Goal: Complete application form

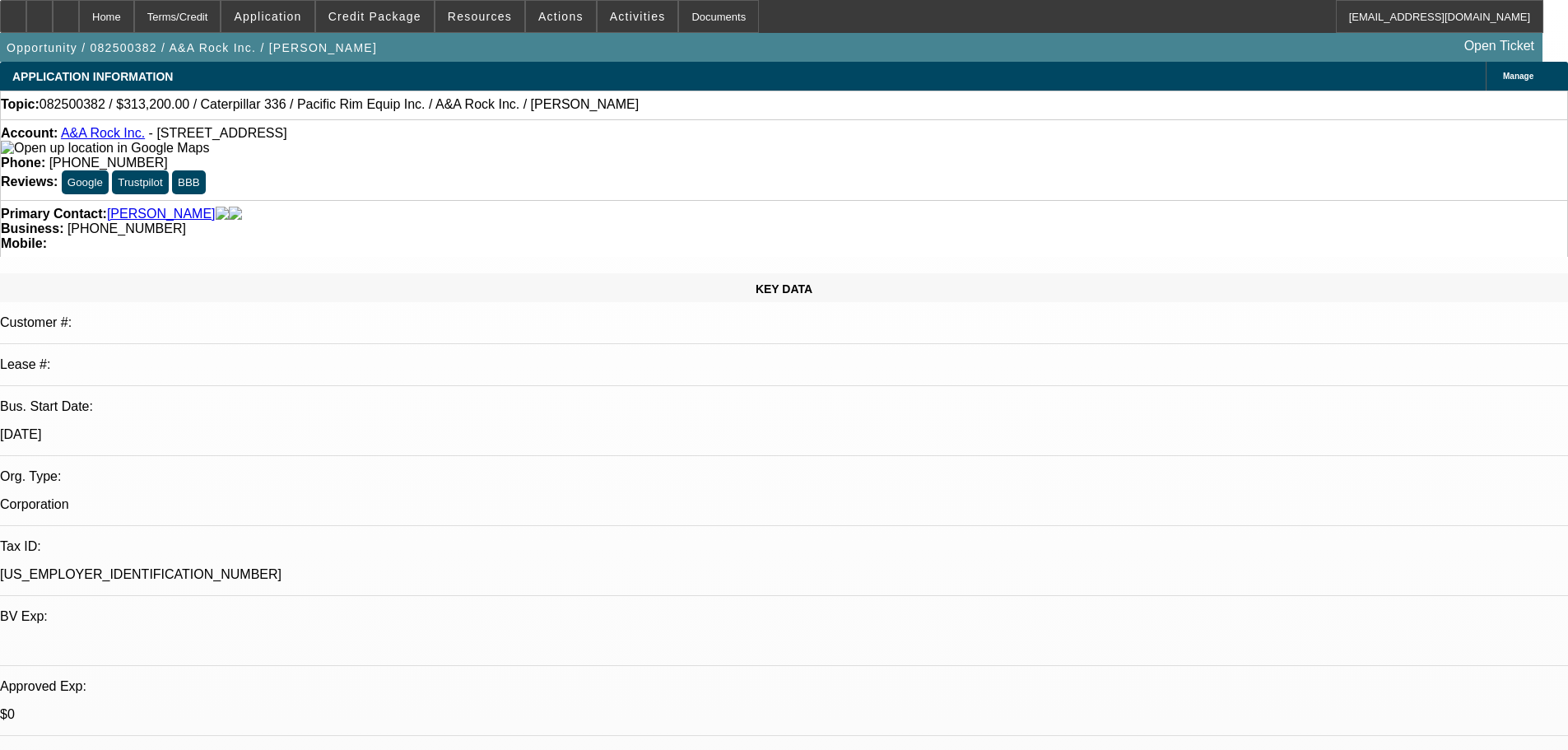
select select "0"
select select "2"
select select "0"
select select "6"
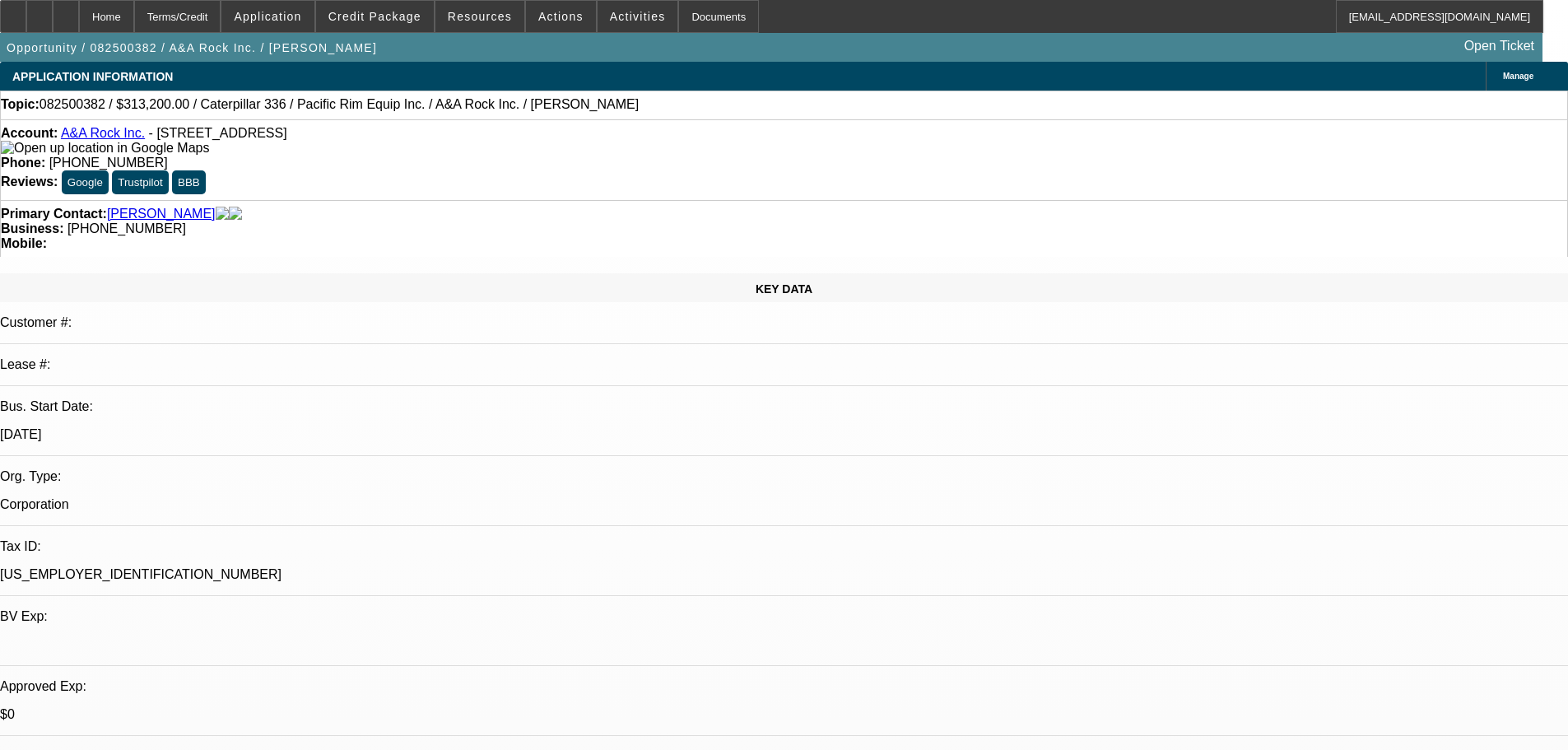
select select "0"
select select "2"
select select "0"
select select "6"
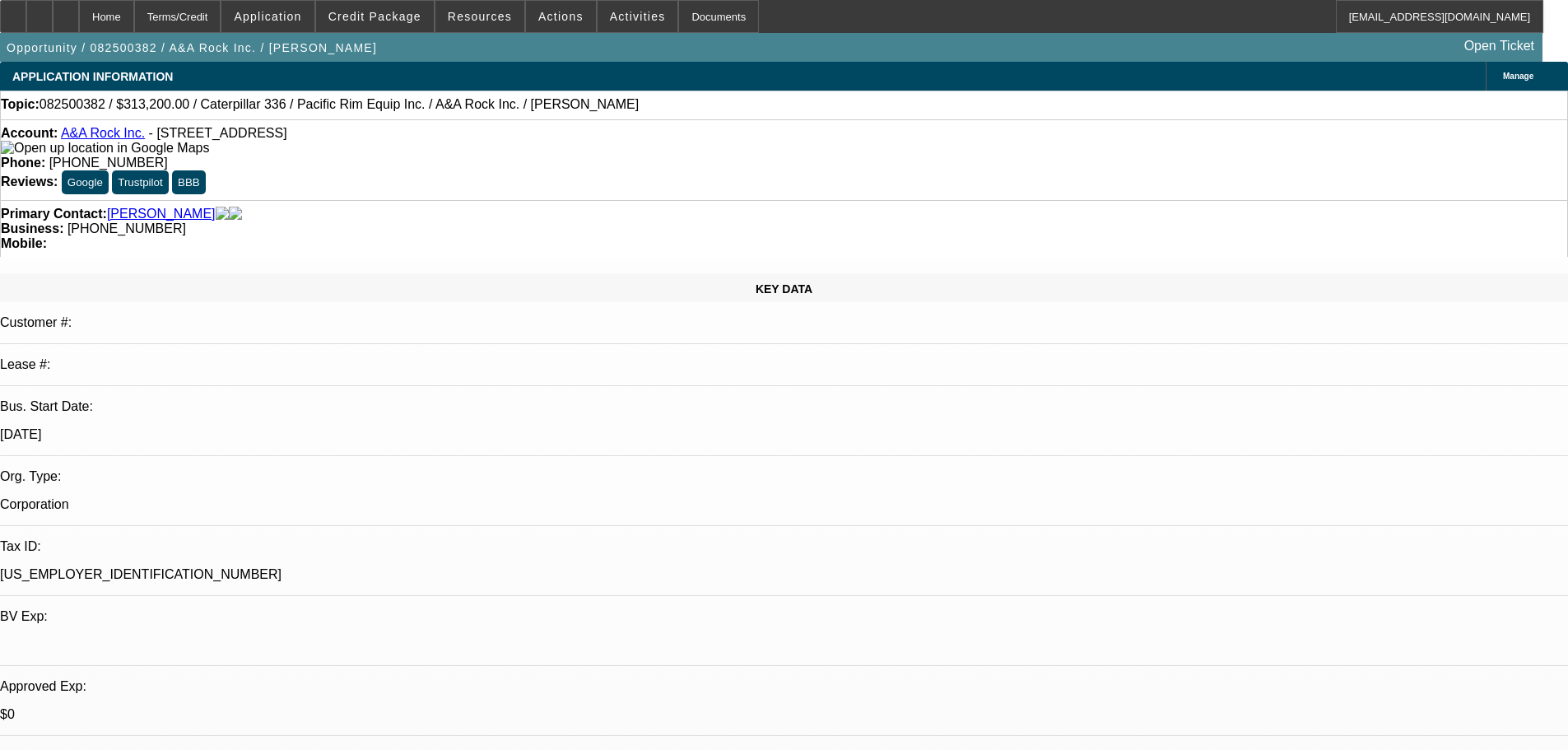
select select "0"
select select "2"
select select "0"
select select "6"
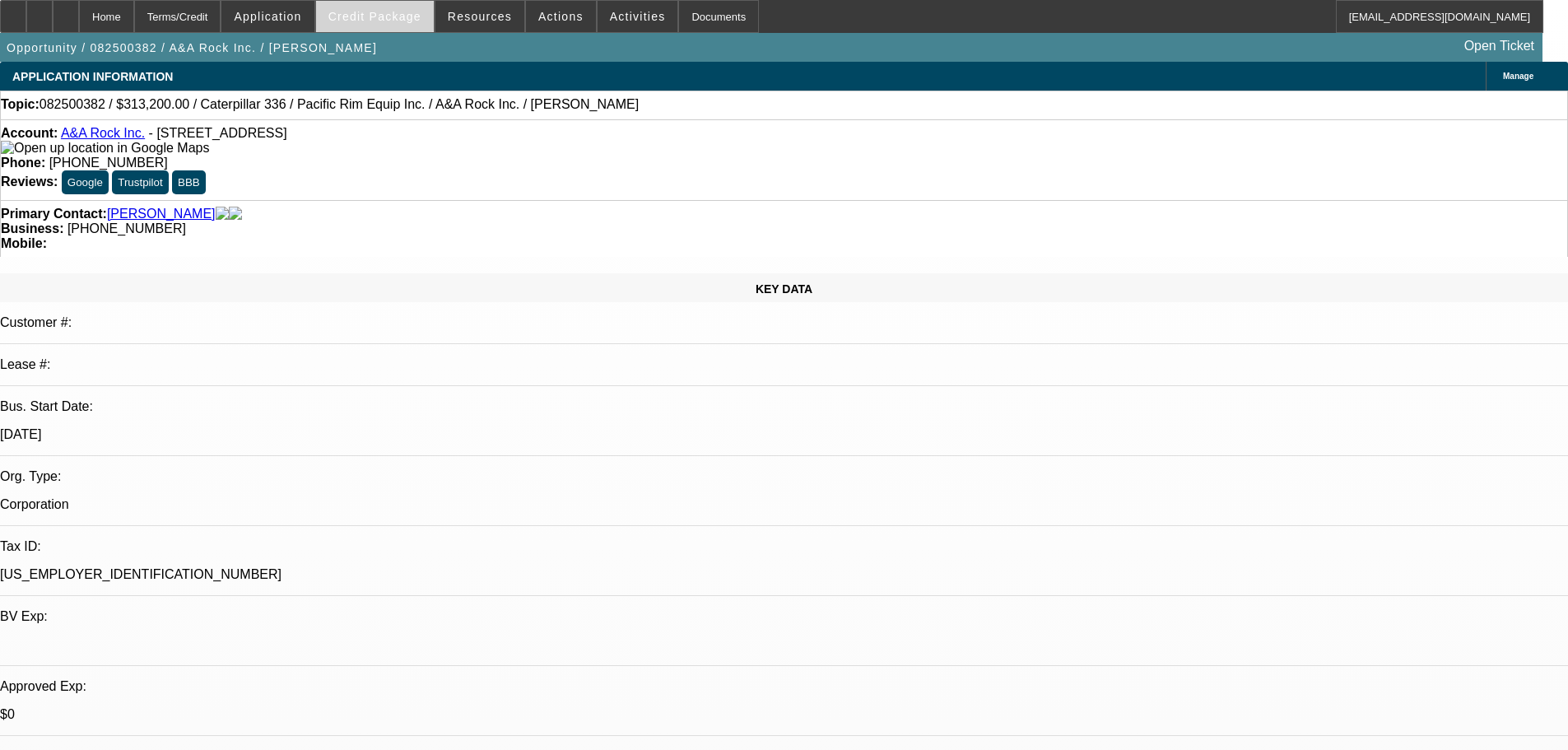
scroll to position [2305, 0]
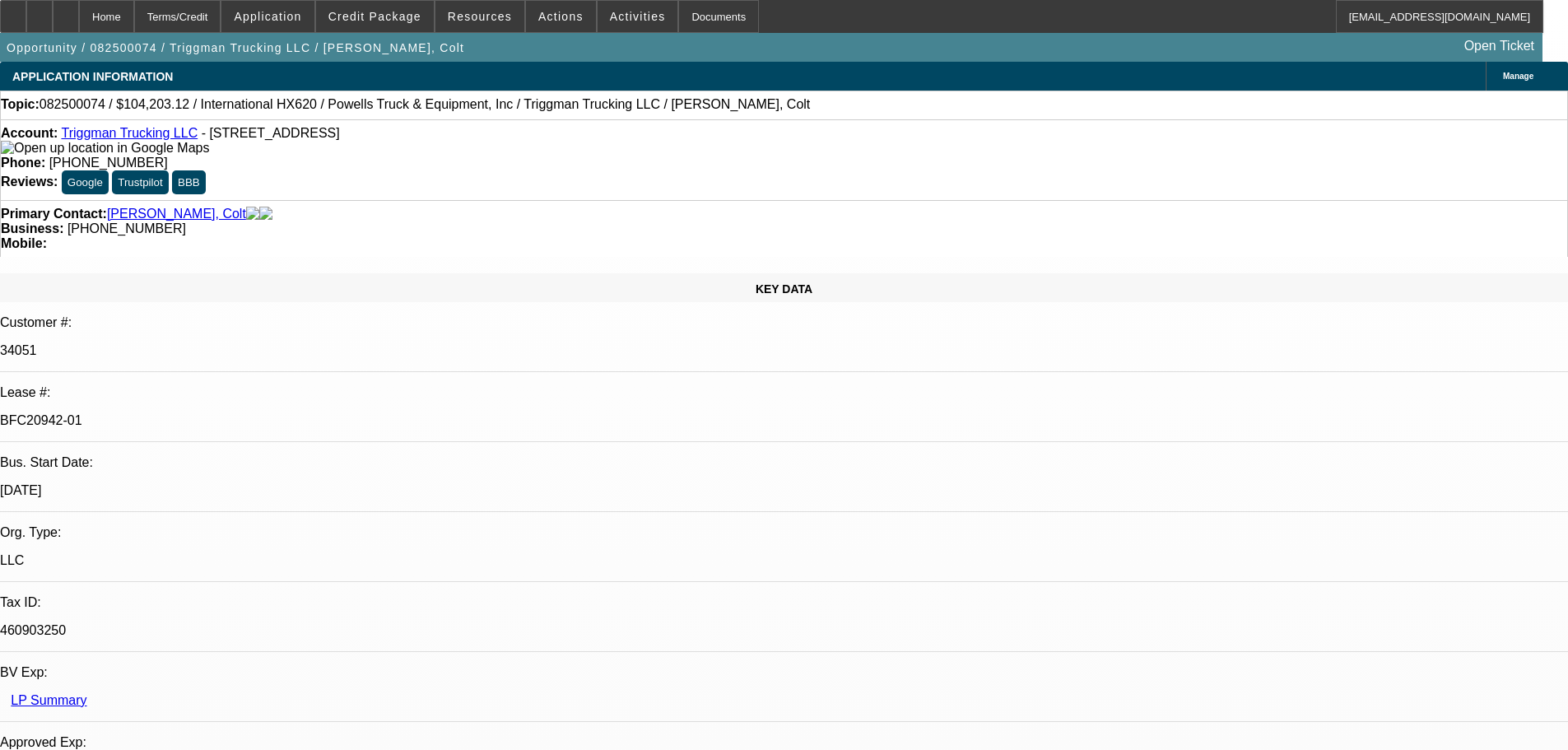
select select "0"
select select "2"
select select "0"
select select "6"
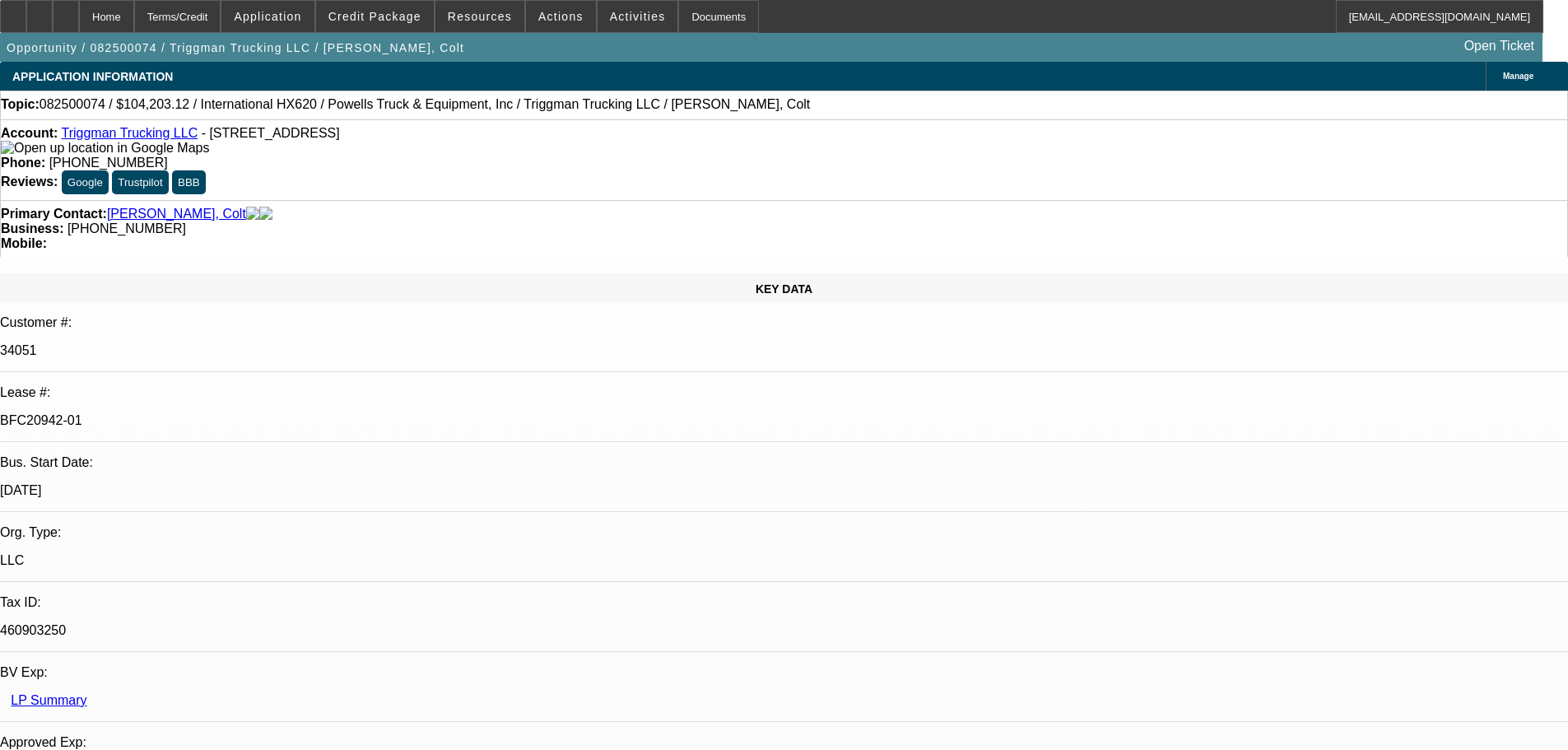
select select "0"
select select "2"
select select "0.1"
select select "4"
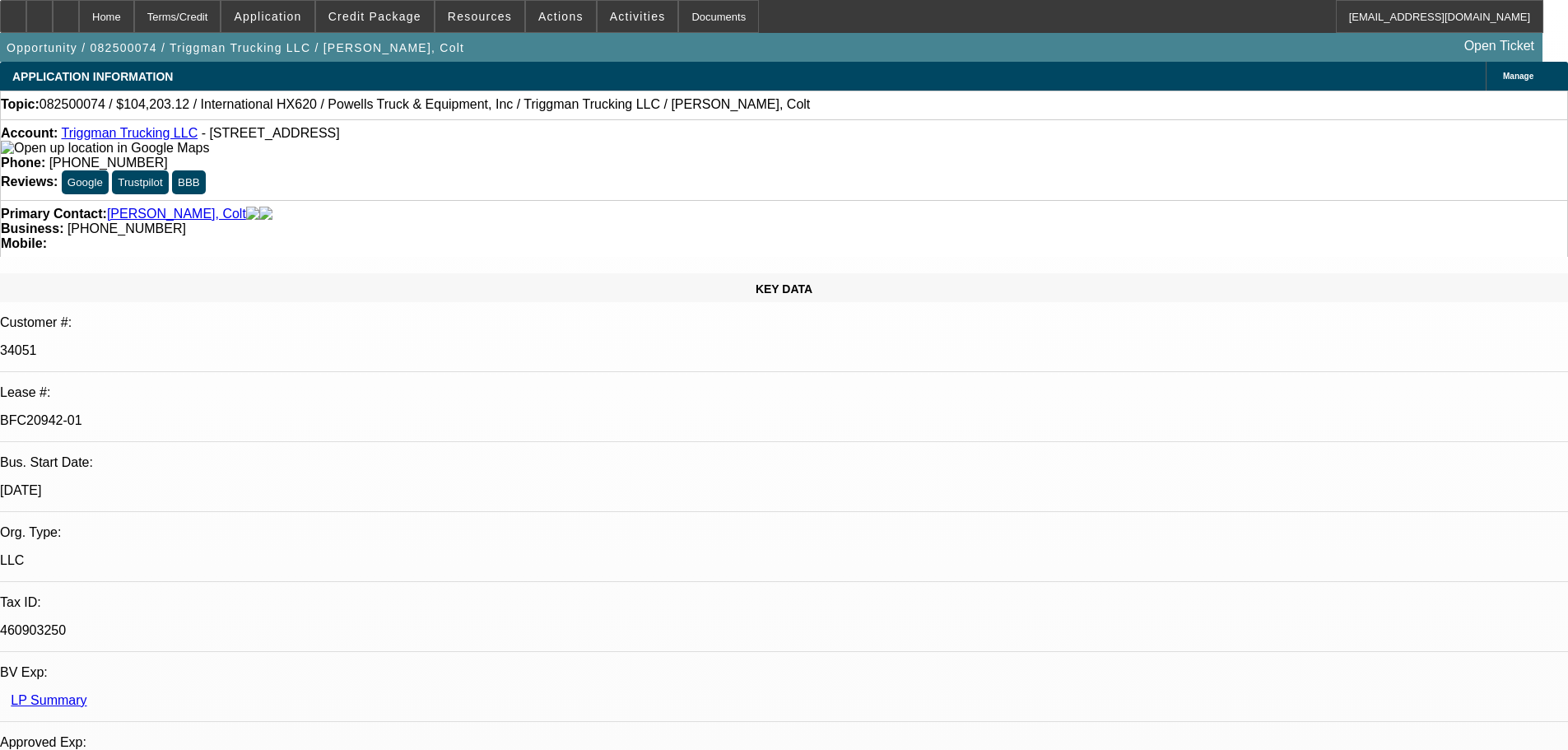
select select "0"
select select "2"
select select "0.1"
select select "4"
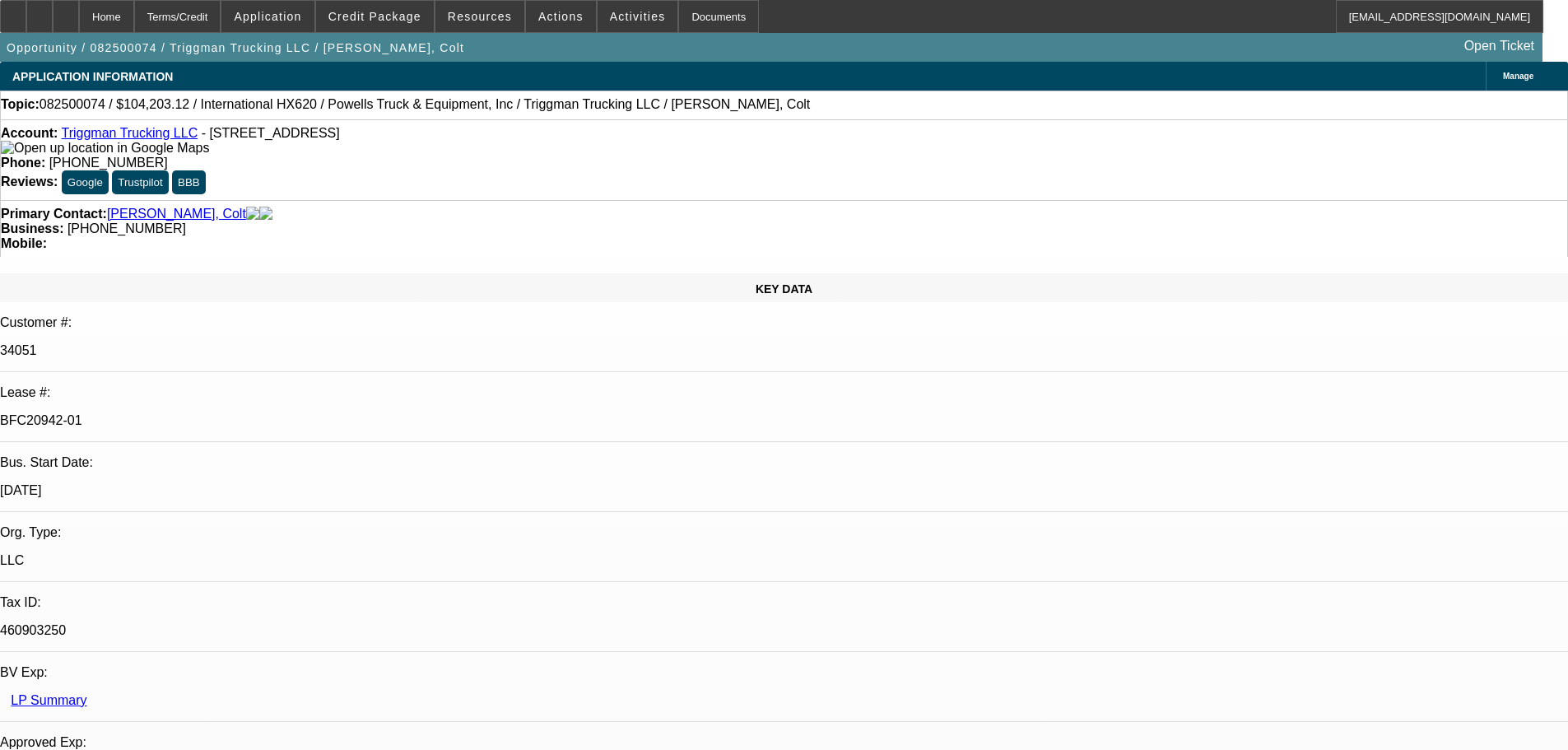
select select "0"
select select "2"
select select "0.1"
select select "4"
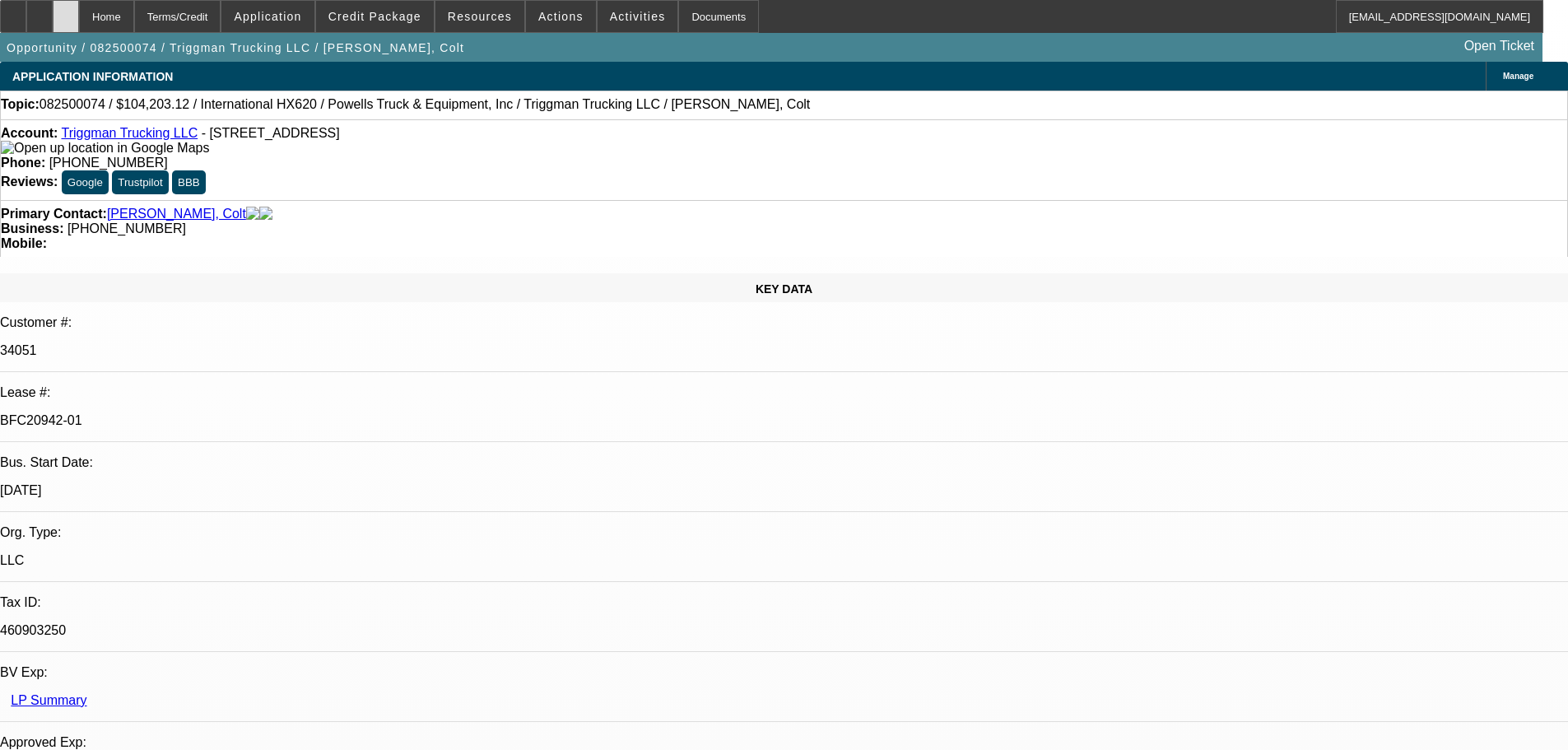
click at [79, 6] on div at bounding box center [66, 16] width 26 height 33
select select "0"
select select "2"
select select "0"
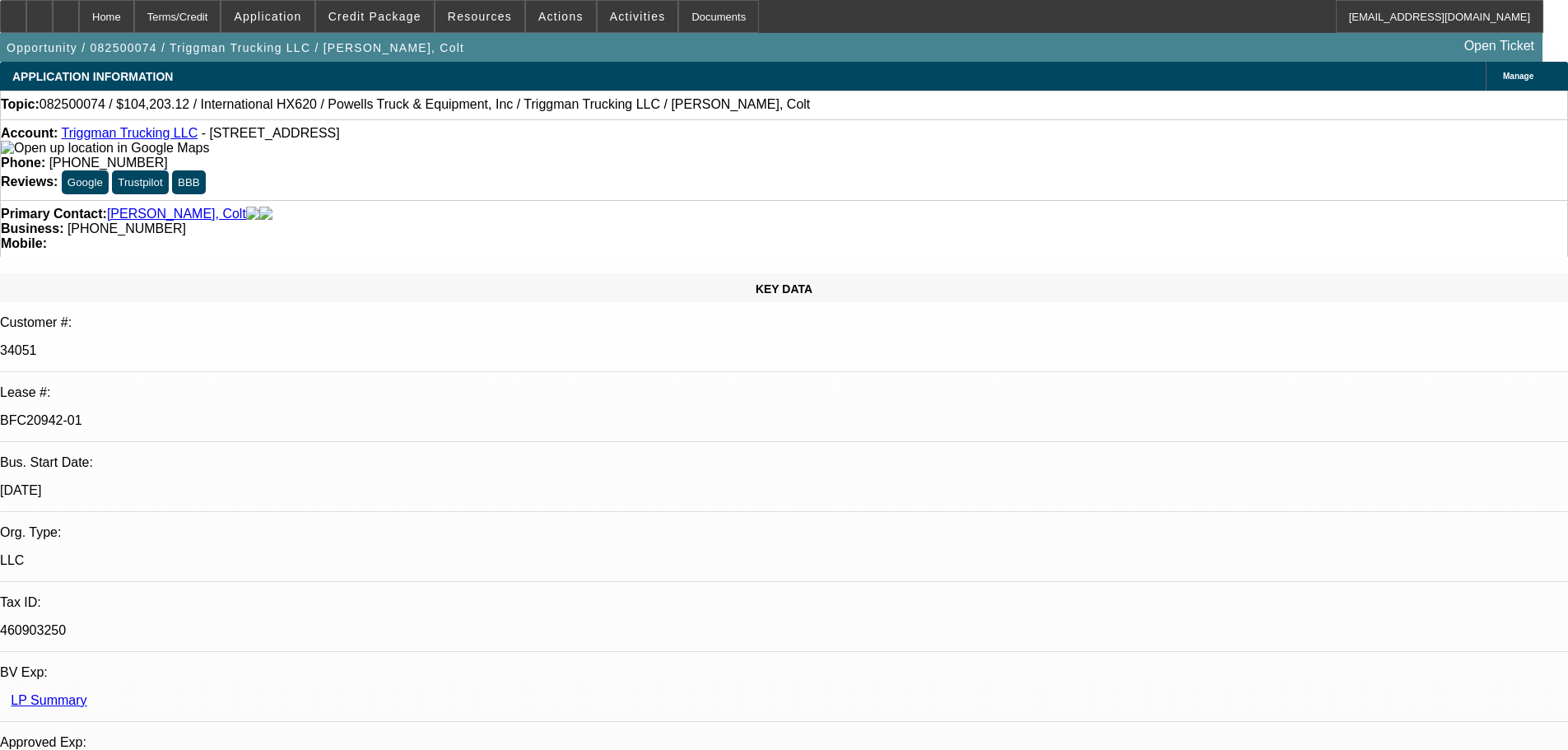
select select "6"
select select "0"
select select "2"
select select "0.1"
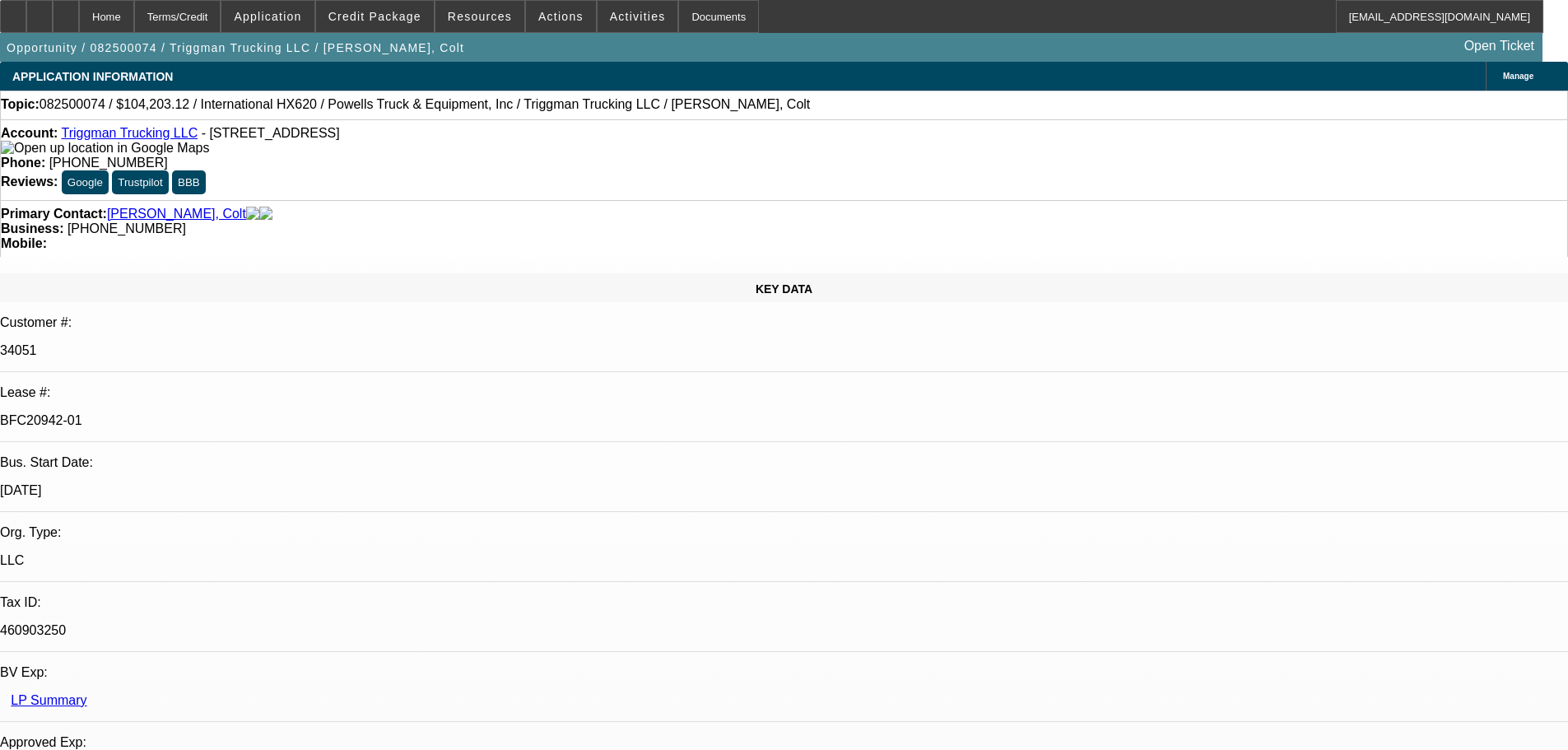
select select "4"
select select "0"
select select "2"
select select "0.1"
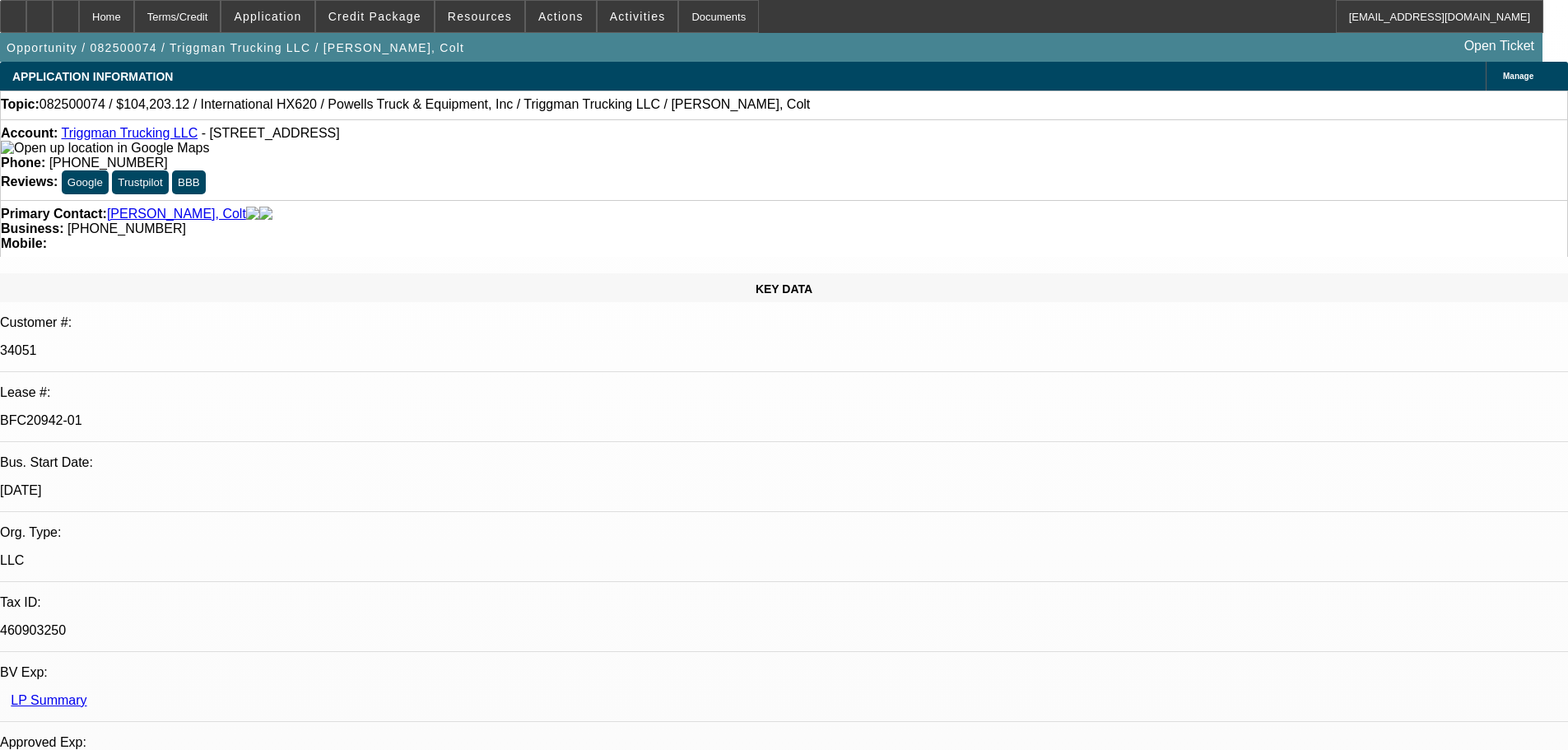
select select "4"
select select "0"
select select "2"
select select "0.1"
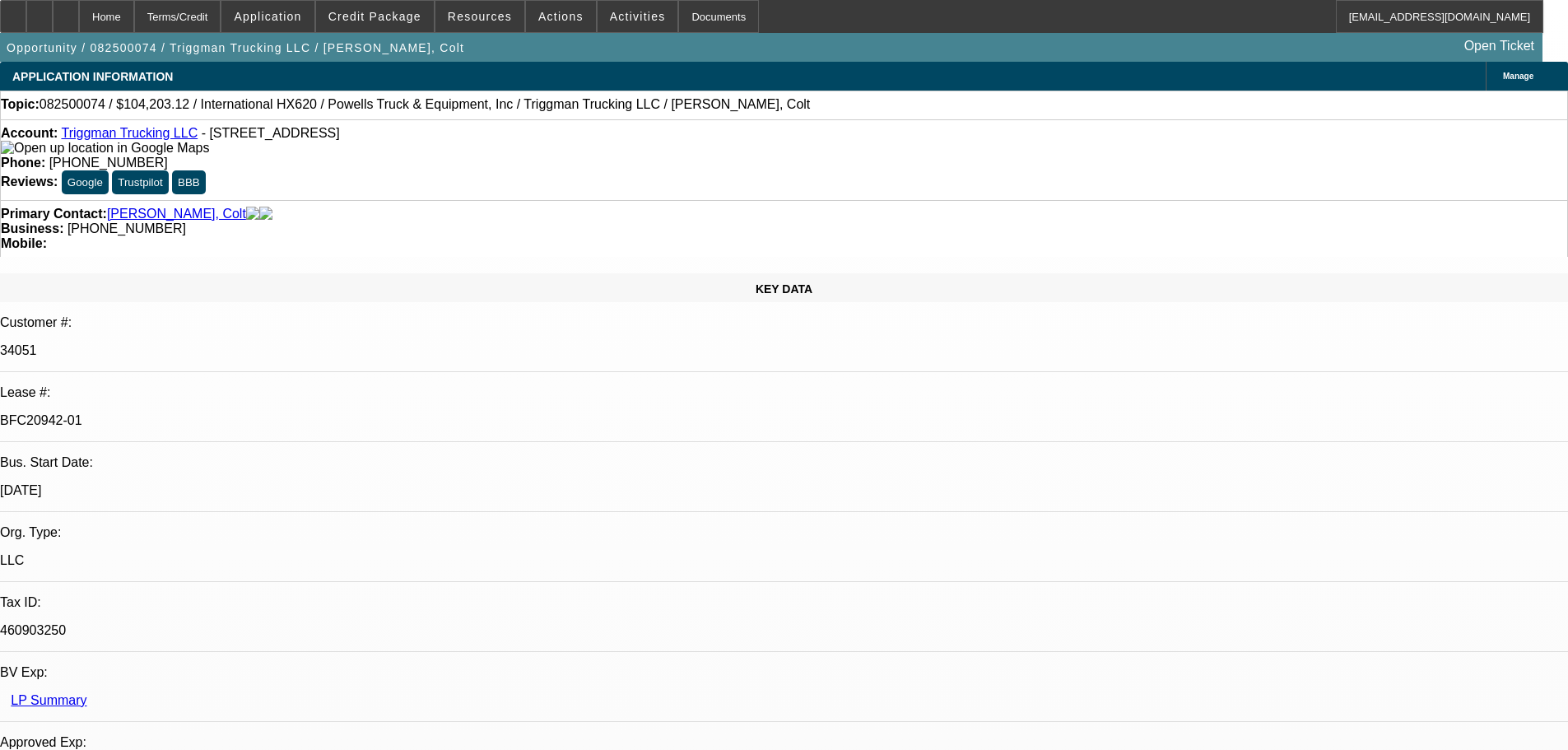
select select "4"
